Goal: Task Accomplishment & Management: Manage account settings

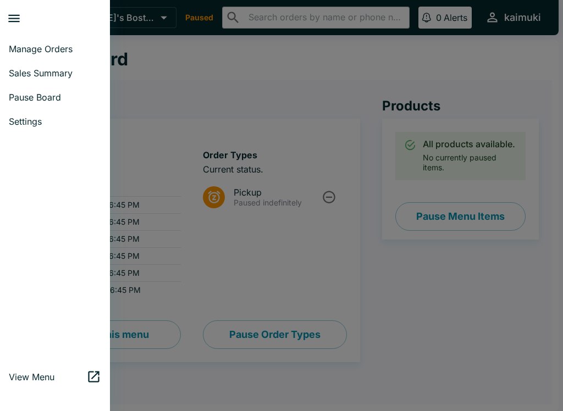
click at [57, 48] on span "Manage Orders" at bounding box center [55, 48] width 92 height 11
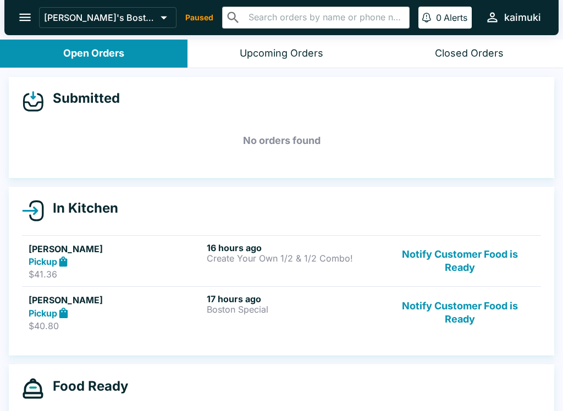
click at [479, 267] on button "Notify Customer Food is Ready" at bounding box center [459, 261] width 149 height 38
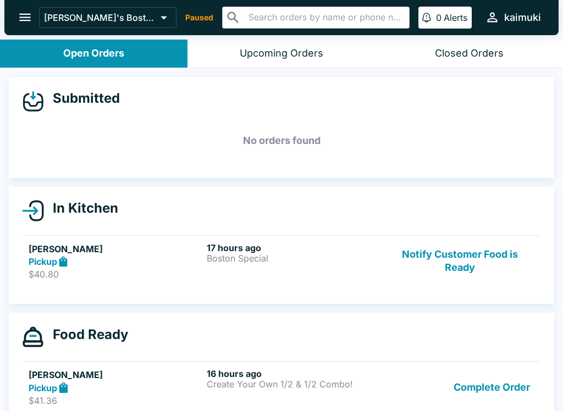
click at [484, 265] on button "Notify Customer Food is Ready" at bounding box center [459, 261] width 149 height 38
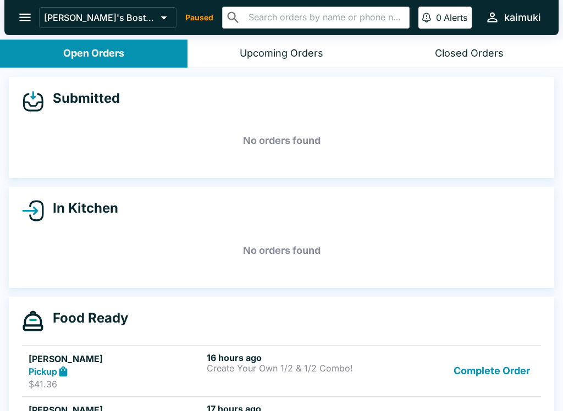
click at [495, 370] on button "Complete Order" at bounding box center [491, 371] width 85 height 38
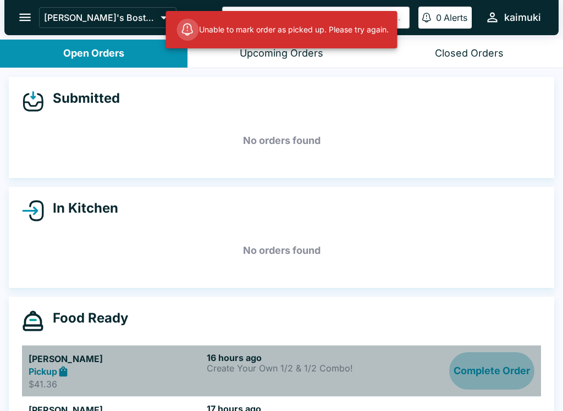
click at [503, 374] on button "Complete Order" at bounding box center [491, 371] width 85 height 38
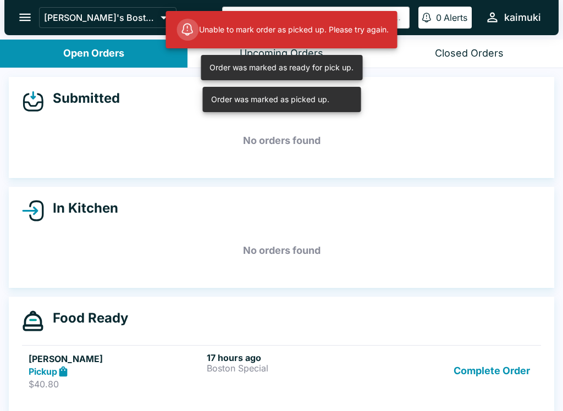
click at [505, 379] on button "Complete Order" at bounding box center [491, 371] width 85 height 38
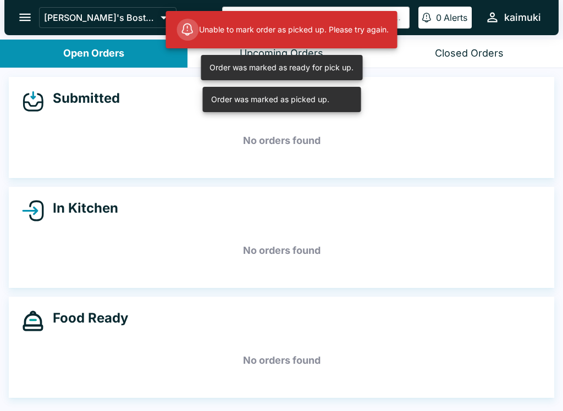
click at [475, 58] on div "Closed Orders" at bounding box center [469, 53] width 69 height 13
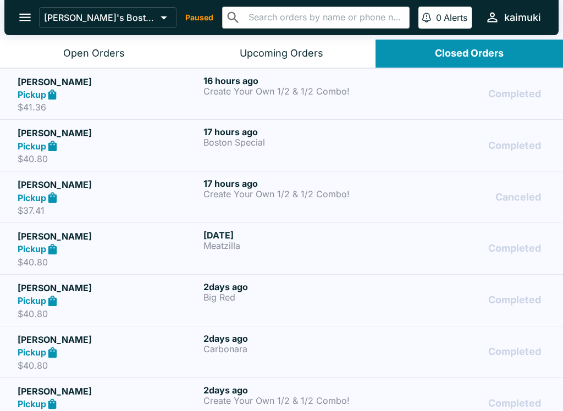
click at [368, 297] on p "Big Red" at bounding box center [293, 297] width 181 height 10
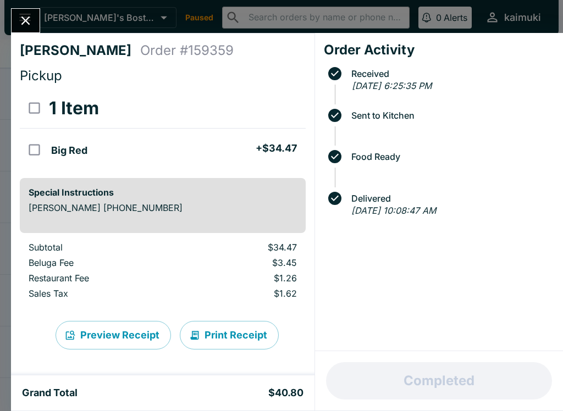
click at [36, 19] on button "Close" at bounding box center [26, 21] width 28 height 24
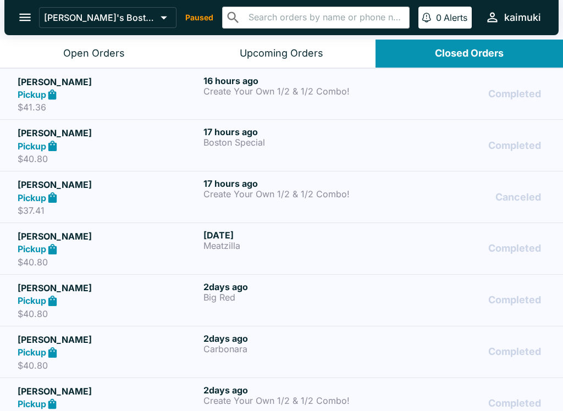
click at [292, 246] on p "Meatzilla" at bounding box center [293, 246] width 181 height 10
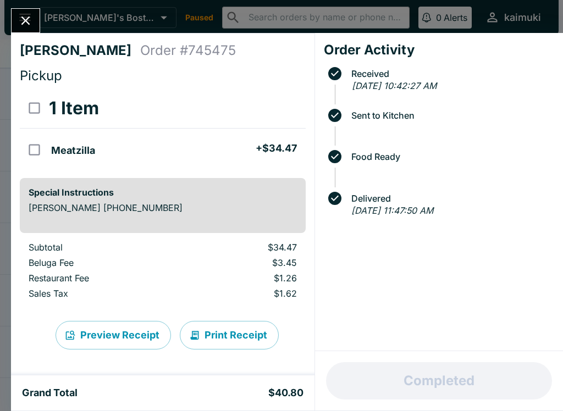
click at [19, 27] on icon "Close" at bounding box center [25, 20] width 15 height 15
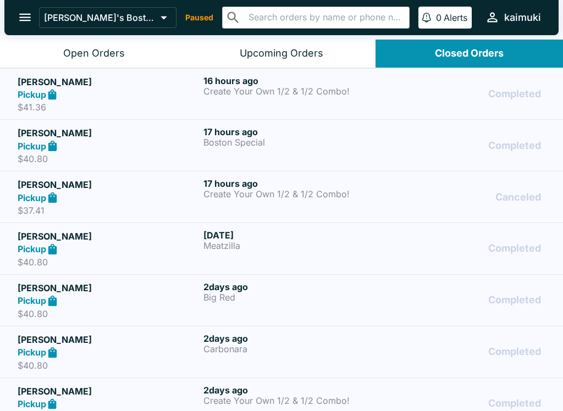
click at [180, 304] on div "Pickup" at bounding box center [108, 301] width 181 height 13
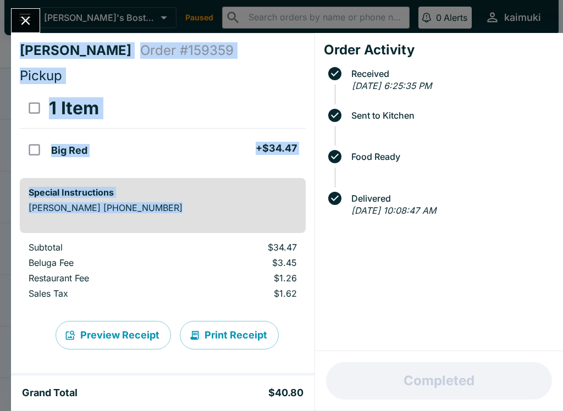
click at [32, 21] on icon "Close" at bounding box center [25, 20] width 15 height 15
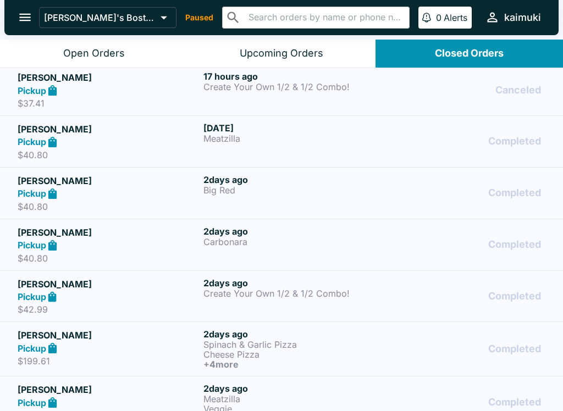
scroll to position [107, 0]
click at [273, 340] on p "Spinach & Garlic Pizza" at bounding box center [293, 345] width 181 height 10
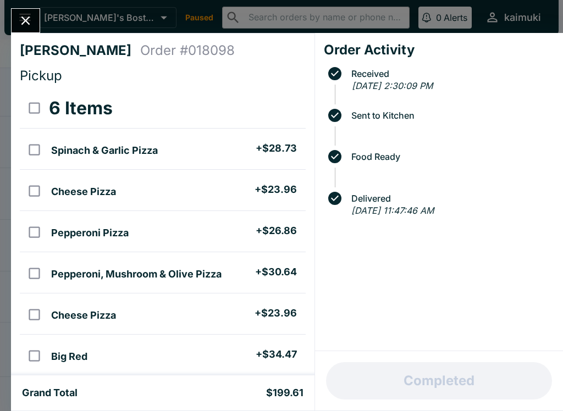
click at [27, 21] on icon "Close" at bounding box center [25, 20] width 9 height 9
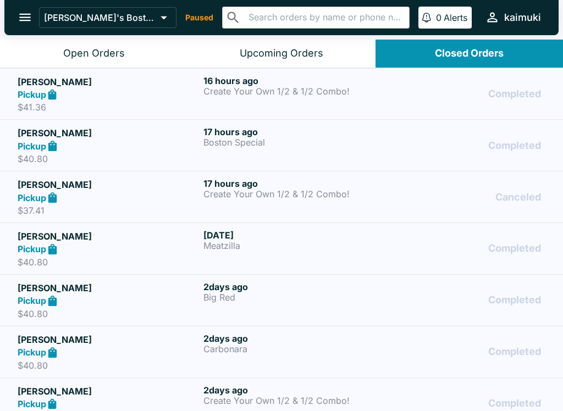
click at [41, 55] on button "Open Orders" at bounding box center [93, 54] width 187 height 28
